Goal: Task Accomplishment & Management: Manage account settings

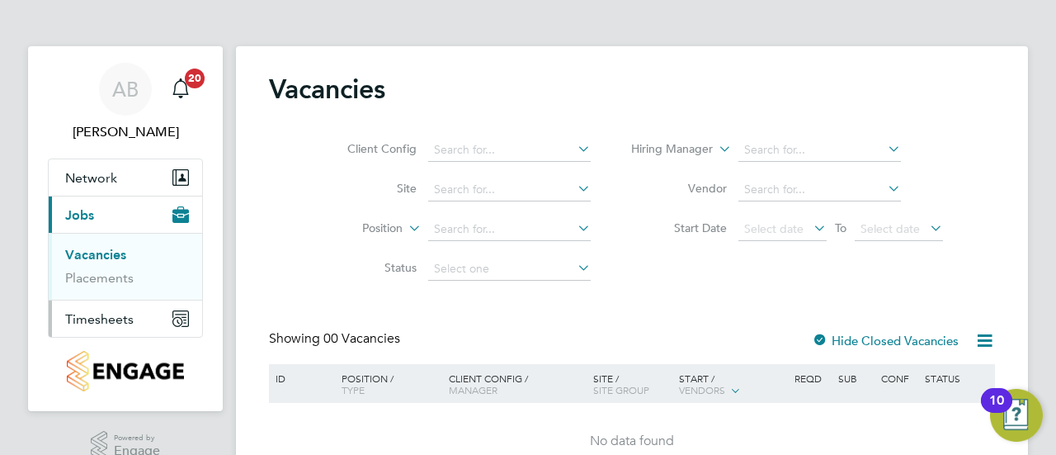
click at [127, 309] on button "Timesheets" at bounding box center [125, 318] width 153 height 36
click at [106, 285] on link "Timesheets" at bounding box center [99, 292] width 68 height 16
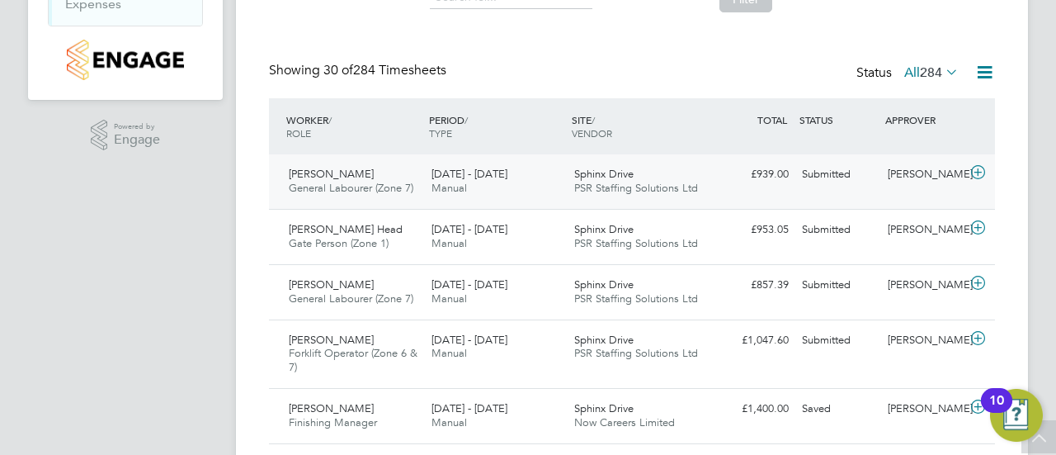
click at [978, 166] on icon at bounding box center [978, 172] width 21 height 13
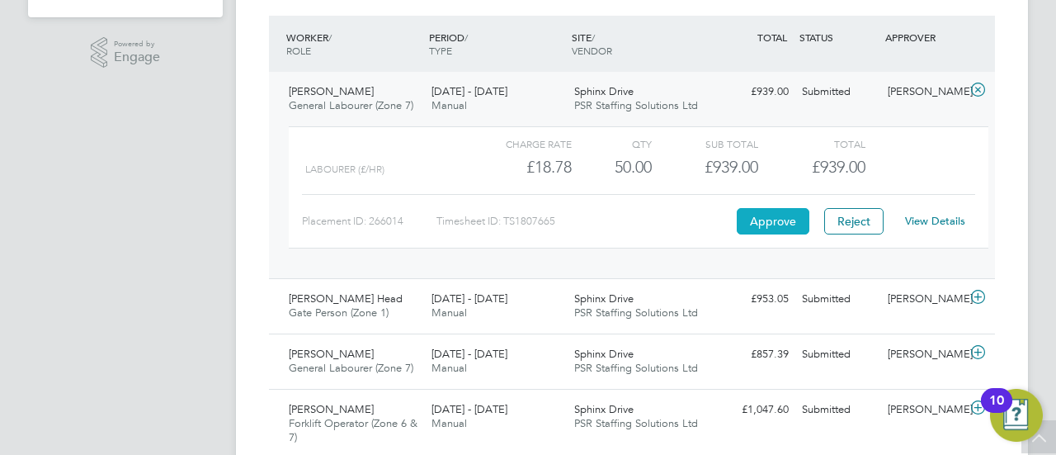
click at [760, 219] on button "Approve" at bounding box center [773, 221] width 73 height 26
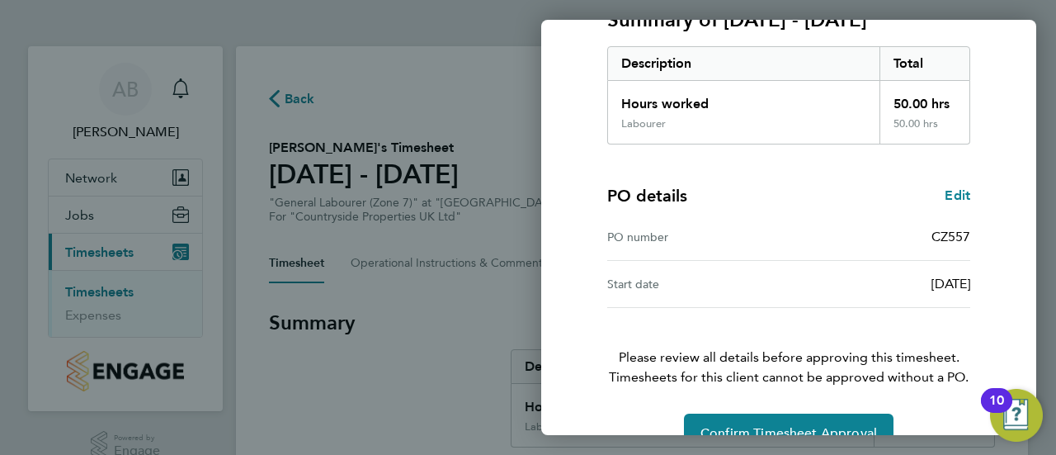
scroll to position [287, 0]
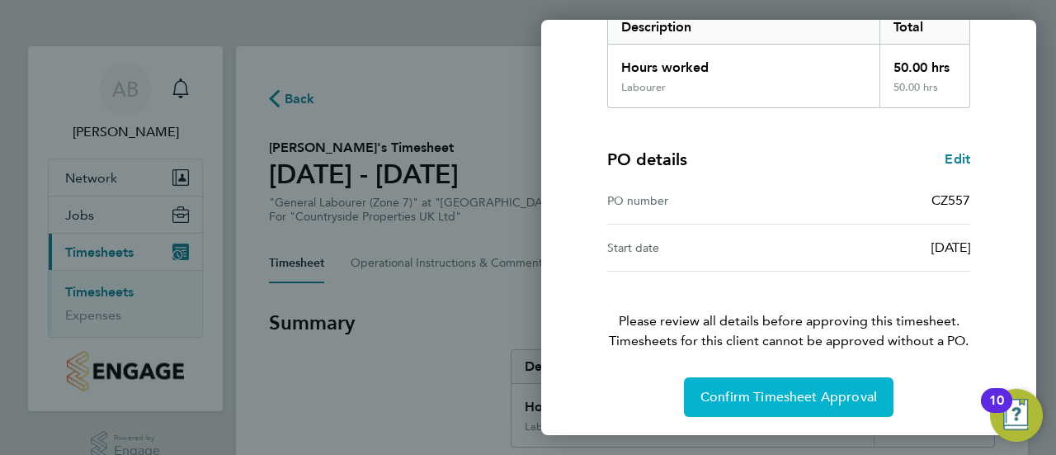
click at [828, 408] on button "Confirm Timesheet Approval" at bounding box center [789, 397] width 210 height 40
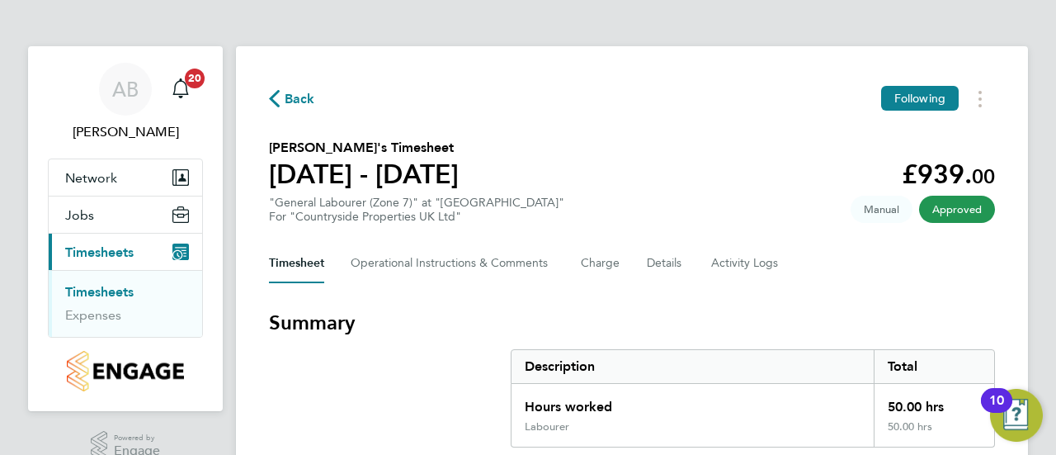
click at [292, 97] on span "Back" at bounding box center [300, 99] width 31 height 20
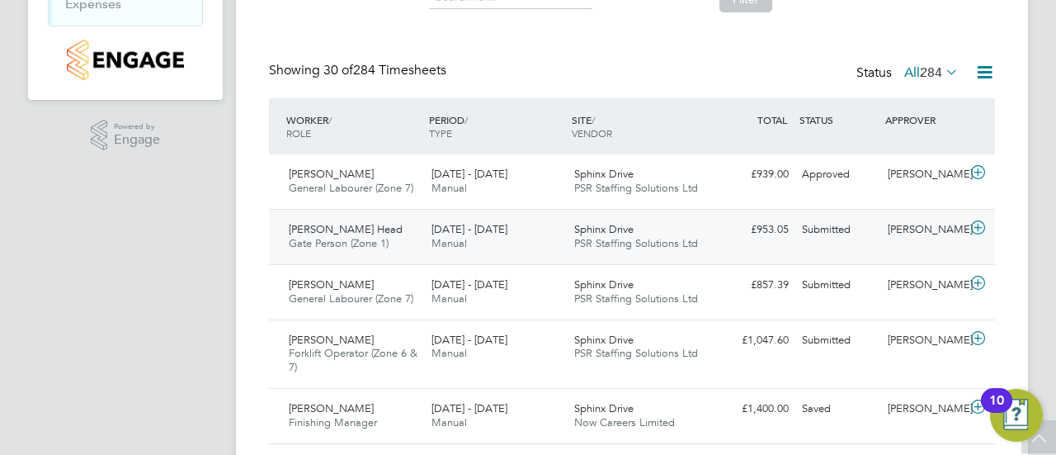
click at [977, 226] on icon at bounding box center [978, 227] width 21 height 13
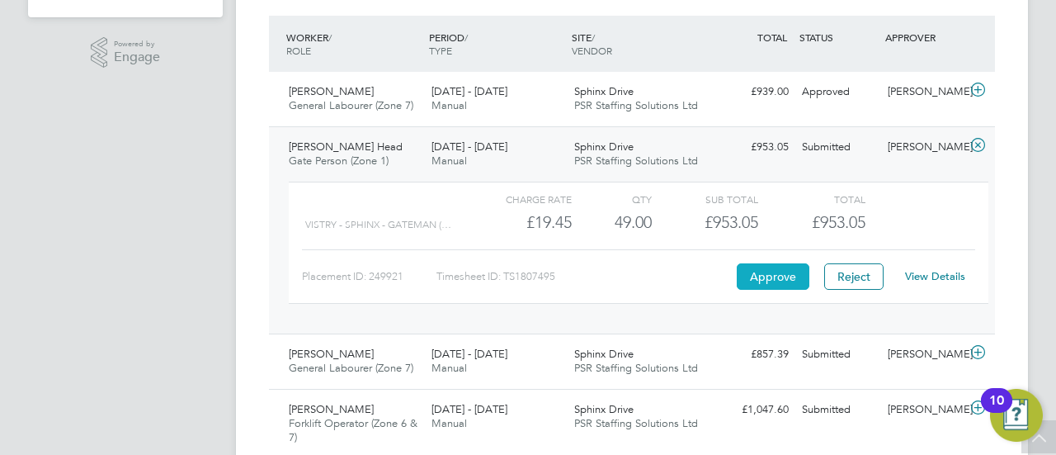
click at [747, 270] on button "Approve" at bounding box center [773, 276] width 73 height 26
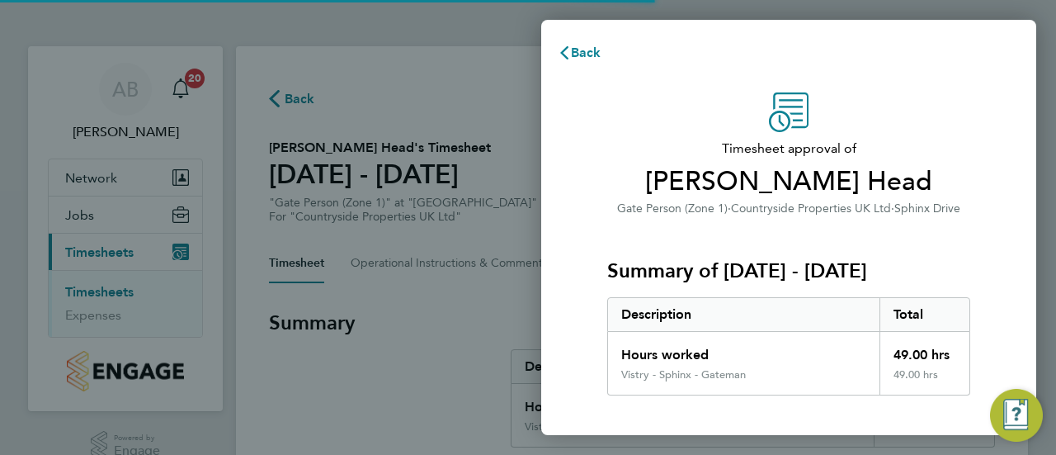
scroll to position [287, 0]
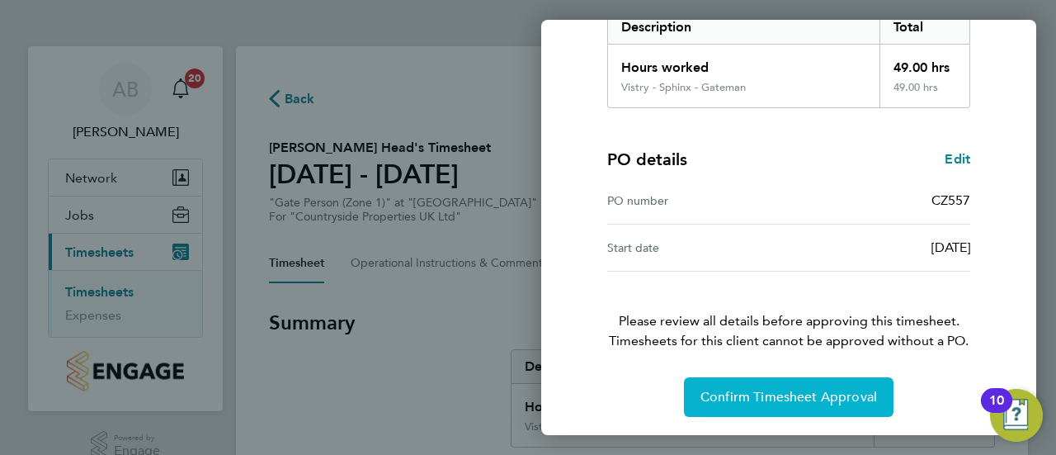
click at [779, 408] on button "Confirm Timesheet Approval" at bounding box center [789, 397] width 210 height 40
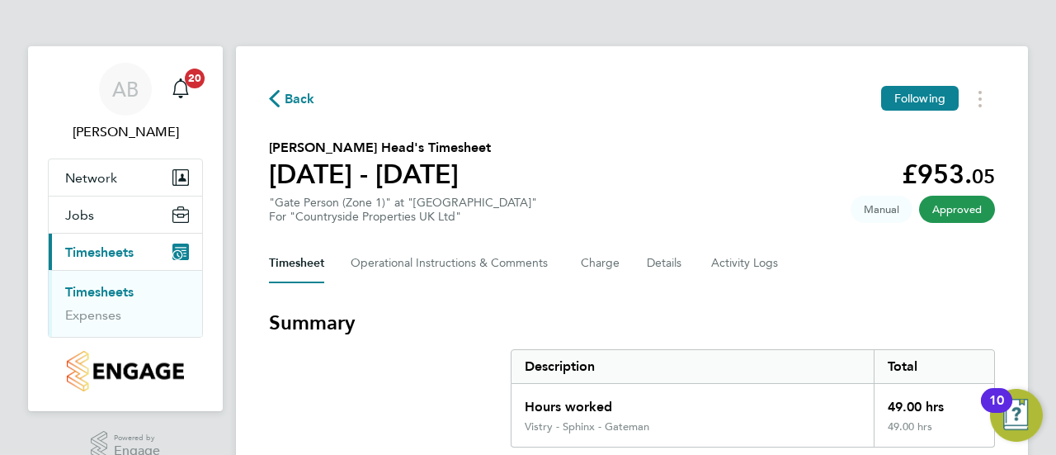
click at [295, 97] on span "Back" at bounding box center [300, 99] width 31 height 20
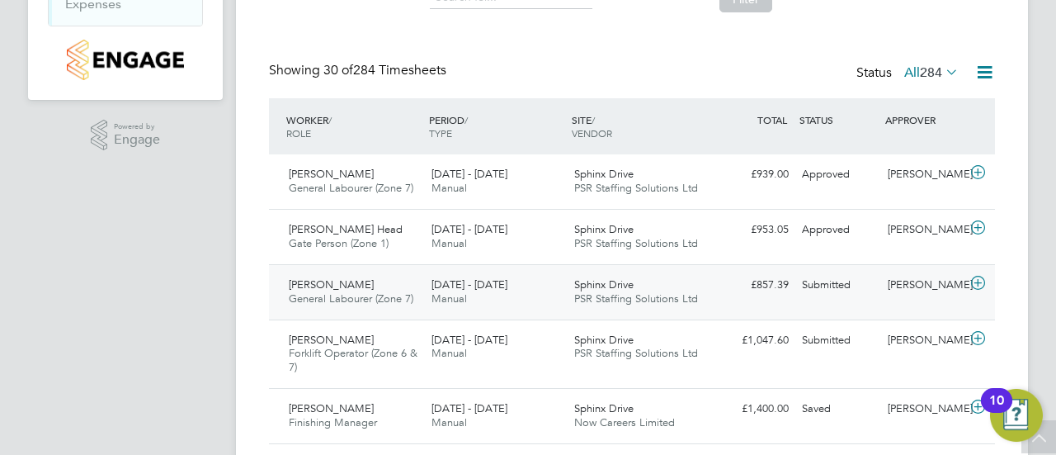
click at [976, 280] on icon at bounding box center [978, 282] width 21 height 13
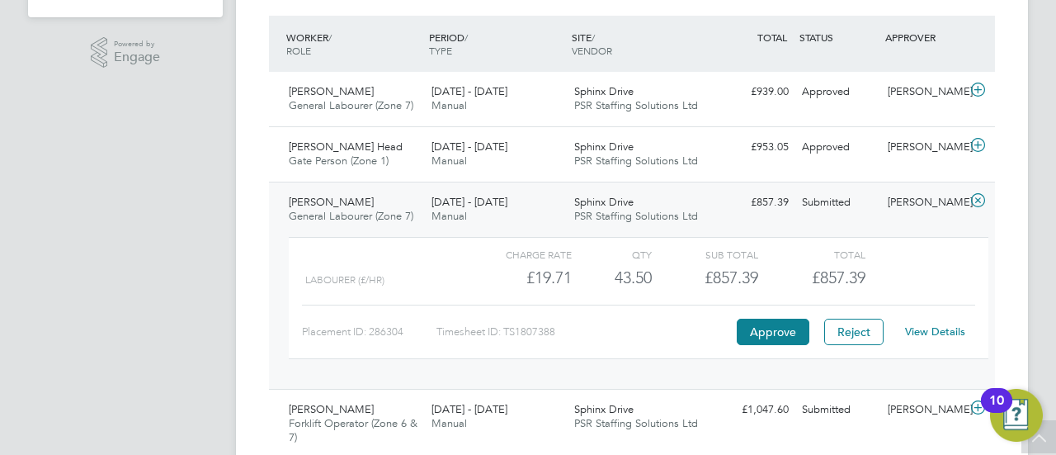
click at [931, 325] on link "View Details" at bounding box center [935, 331] width 60 height 14
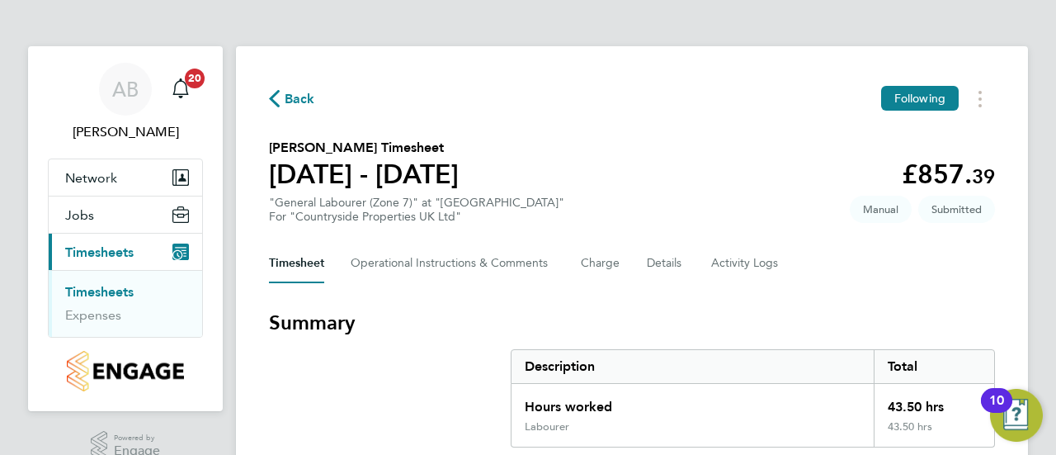
click at [96, 287] on link "Timesheets" at bounding box center [99, 292] width 68 height 16
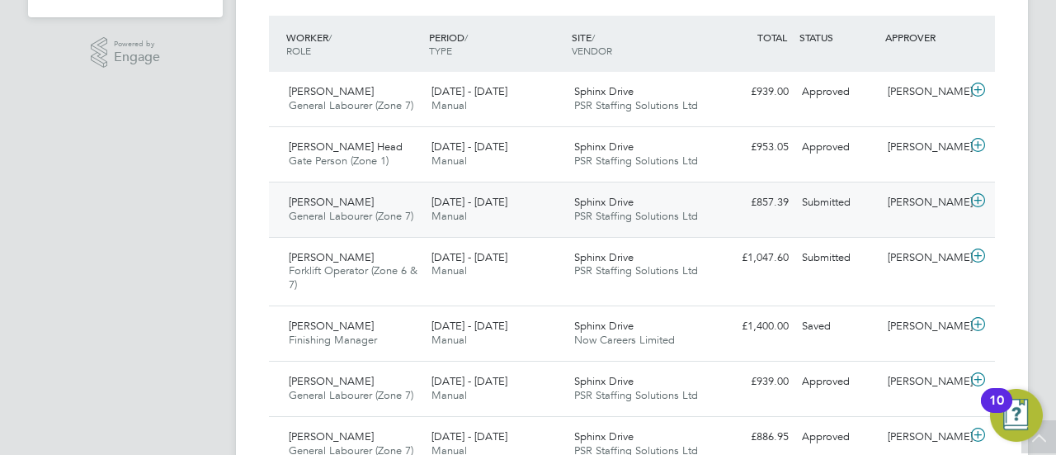
click at [978, 200] on icon at bounding box center [978, 200] width 21 height 13
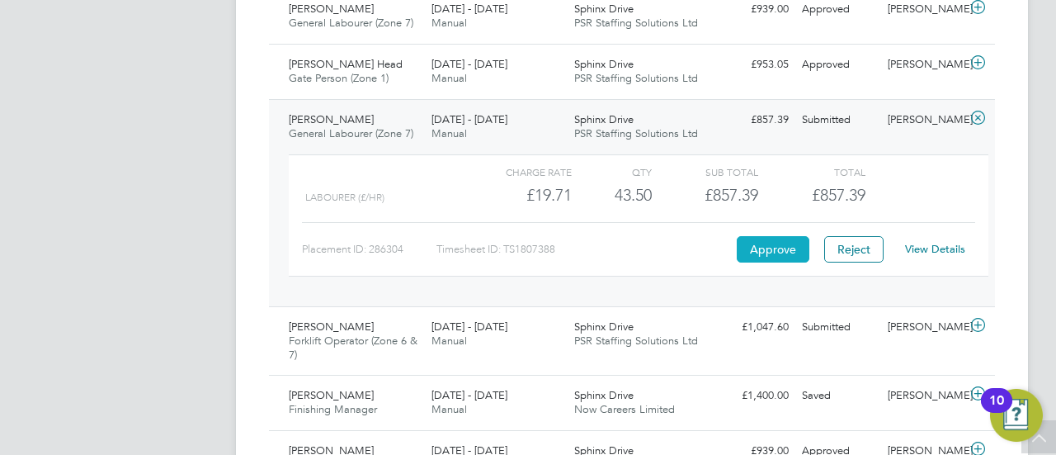
click at [793, 250] on button "Approve" at bounding box center [773, 249] width 73 height 26
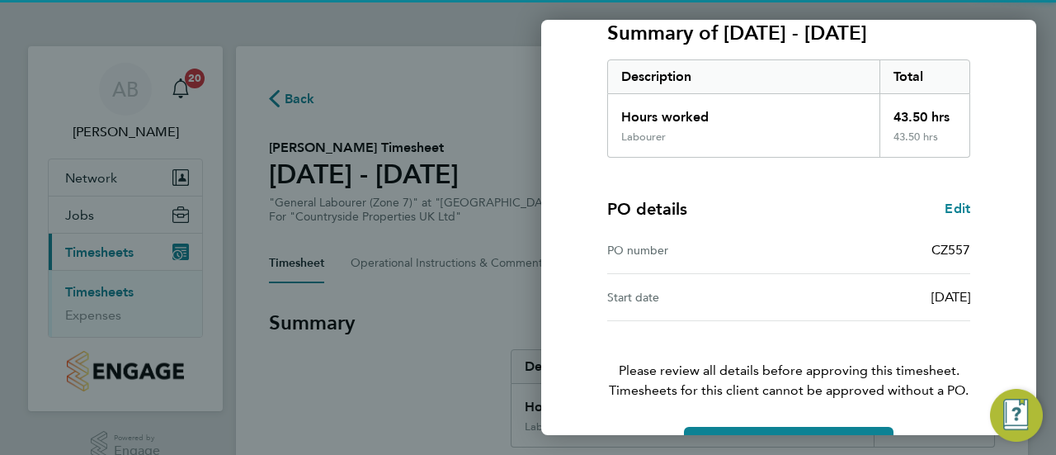
scroll to position [287, 0]
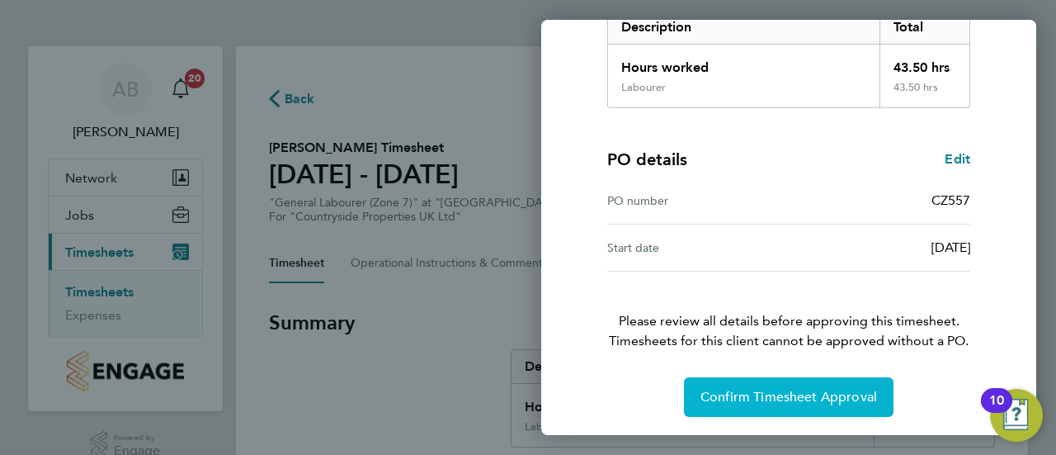
click at [790, 403] on button "Confirm Timesheet Approval" at bounding box center [789, 397] width 210 height 40
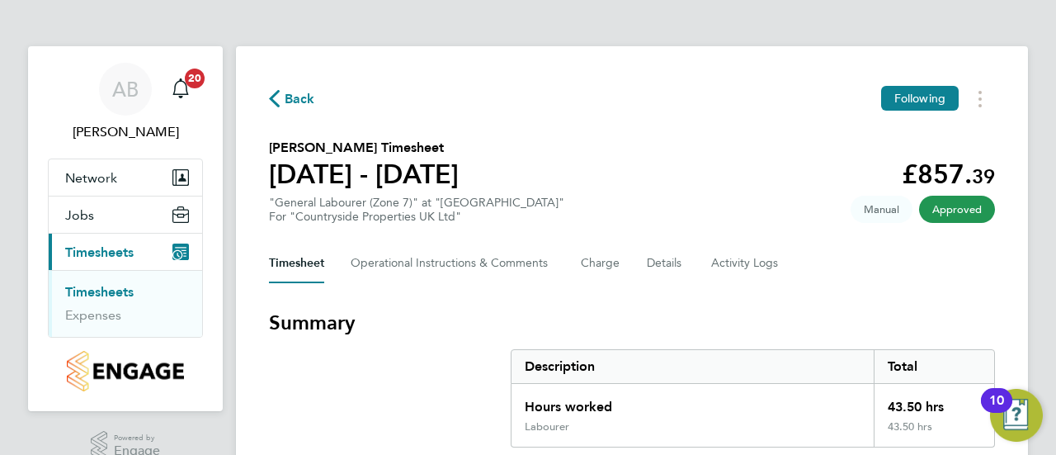
click at [119, 284] on link "Timesheets" at bounding box center [99, 292] width 68 height 16
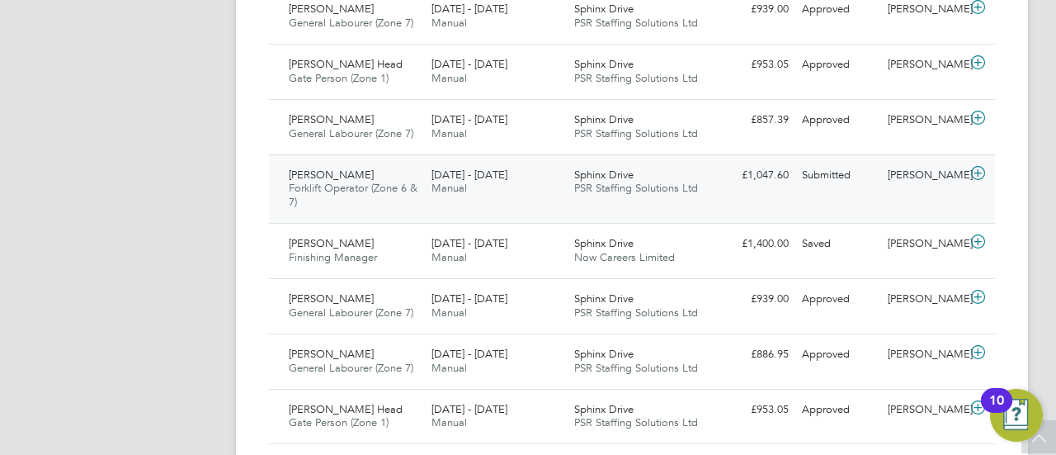
click at [975, 170] on icon at bounding box center [978, 173] width 21 height 13
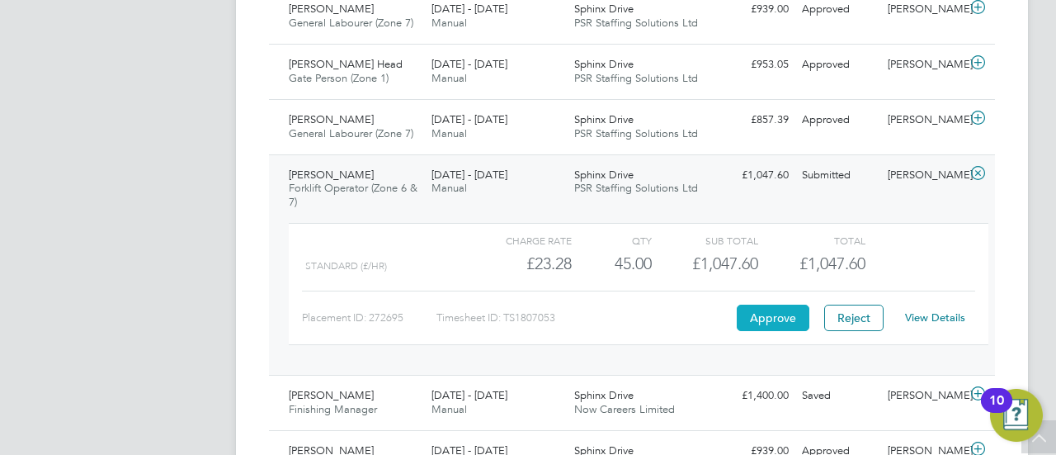
click at [768, 314] on button "Approve" at bounding box center [773, 317] width 73 height 26
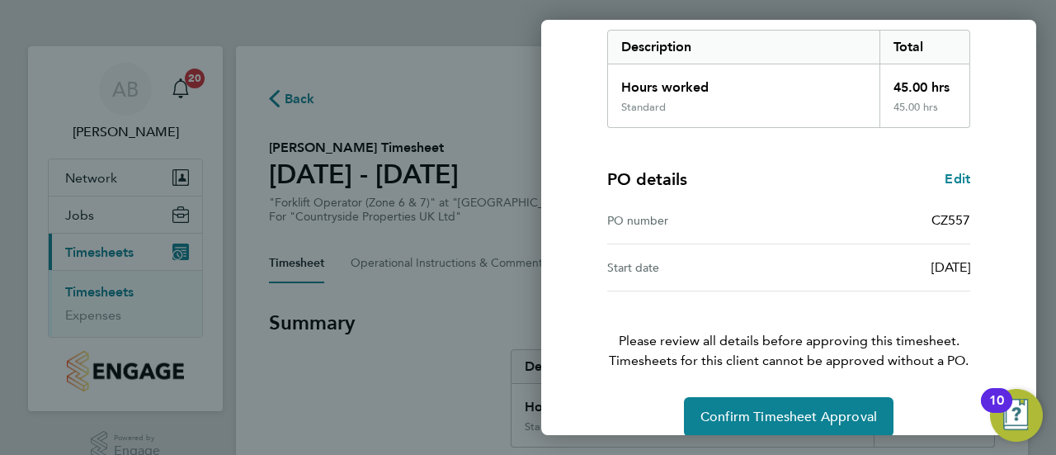
scroll to position [287, 0]
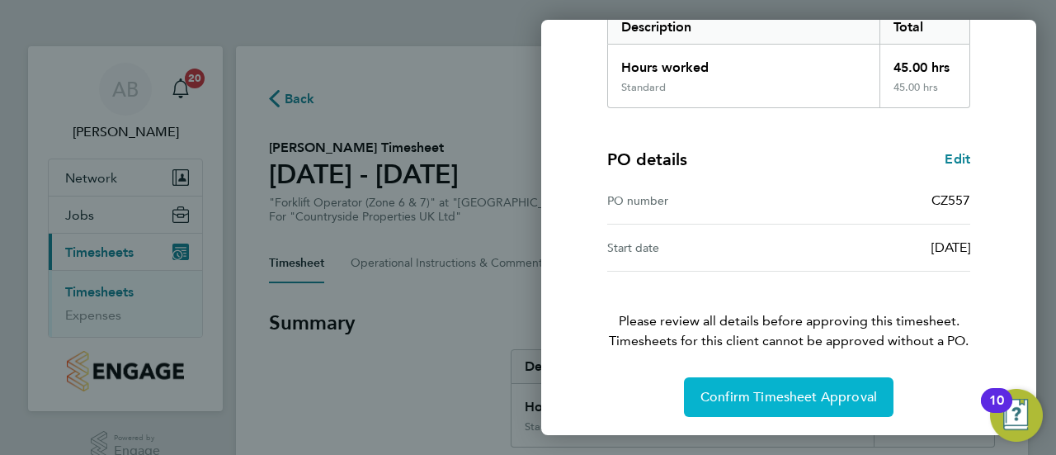
click at [811, 389] on span "Confirm Timesheet Approval" at bounding box center [788, 397] width 177 height 16
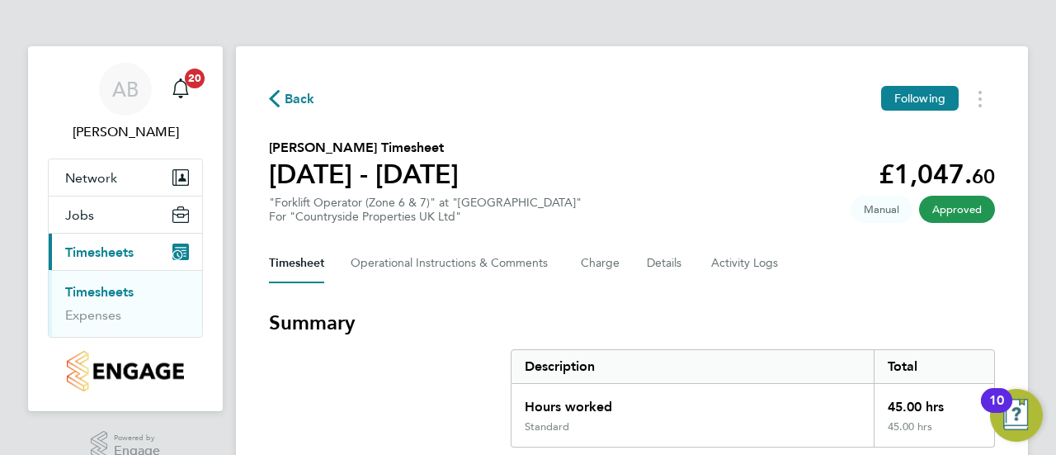
click at [305, 100] on span "Back" at bounding box center [300, 99] width 31 height 20
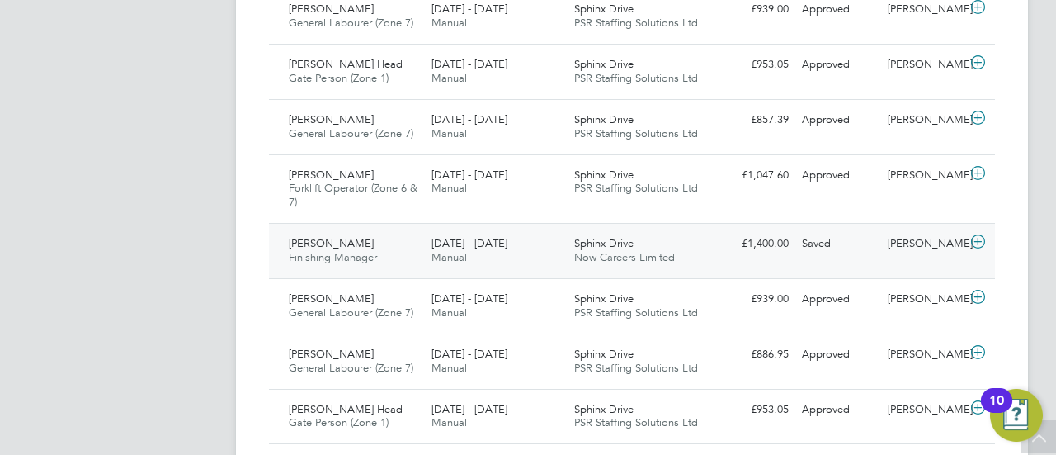
click at [981, 235] on icon at bounding box center [978, 241] width 21 height 13
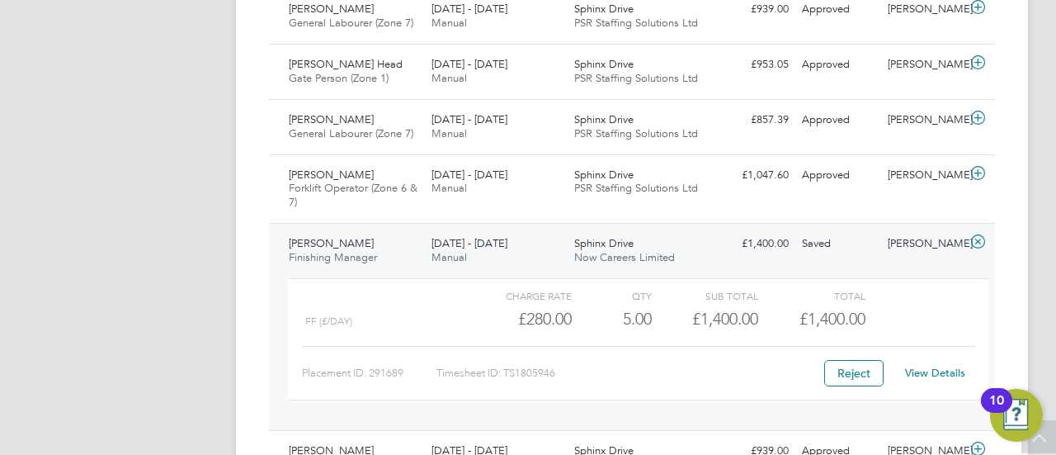
click at [716, 369] on div "Timesheet ID: TS1805946" at bounding box center [624, 373] width 377 height 26
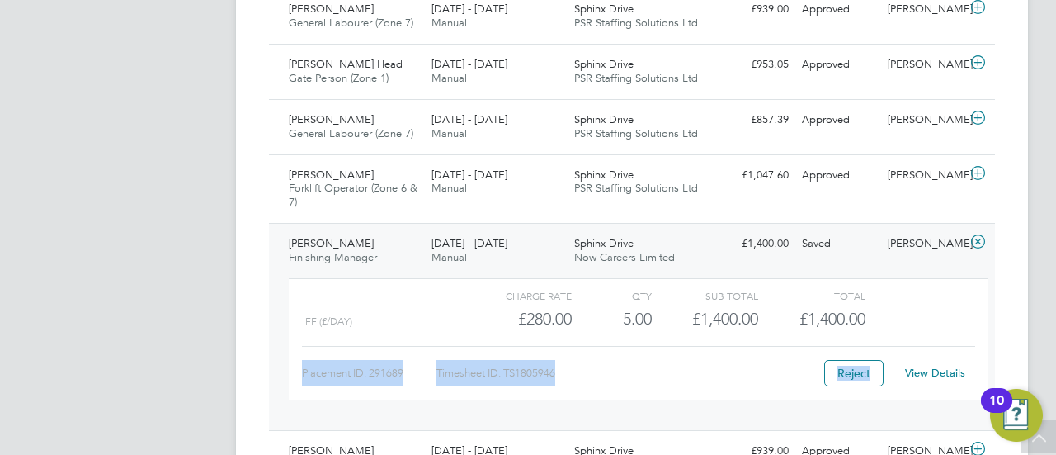
click at [716, 369] on div "Timesheet ID: TS1805946" at bounding box center [624, 373] width 377 height 26
click at [978, 235] on icon at bounding box center [978, 241] width 21 height 13
